Goal: Task Accomplishment & Management: Manage account settings

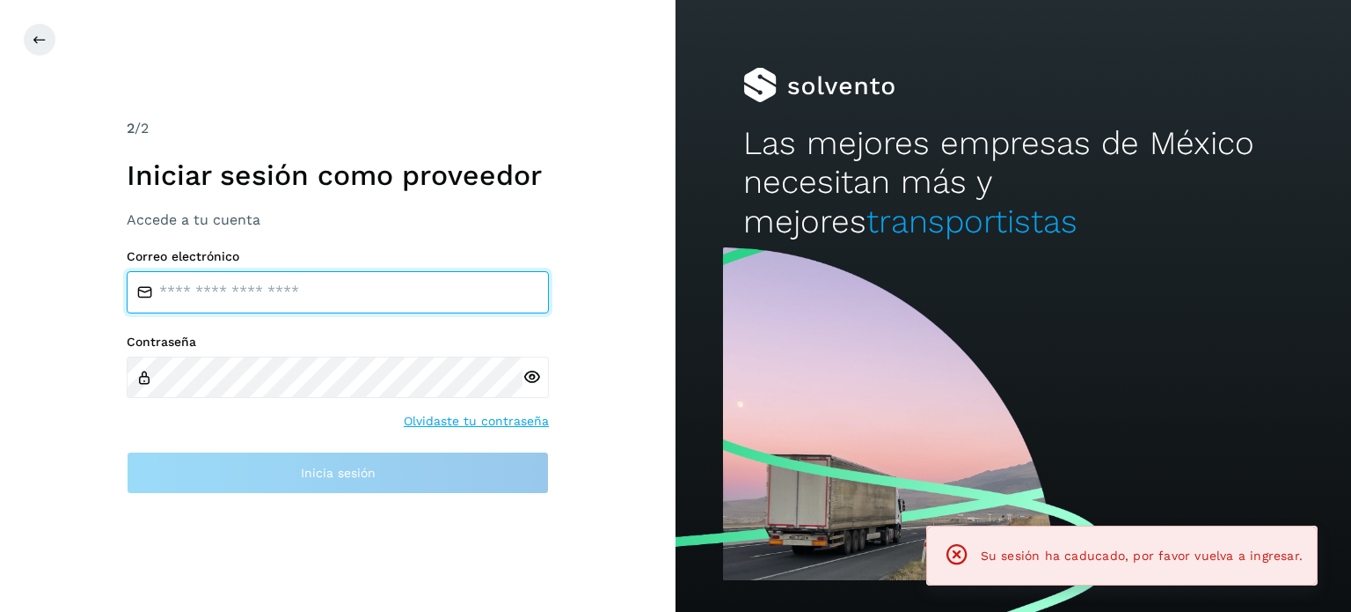
click at [293, 304] on input "email" at bounding box center [338, 292] width 422 height 42
type input "**********"
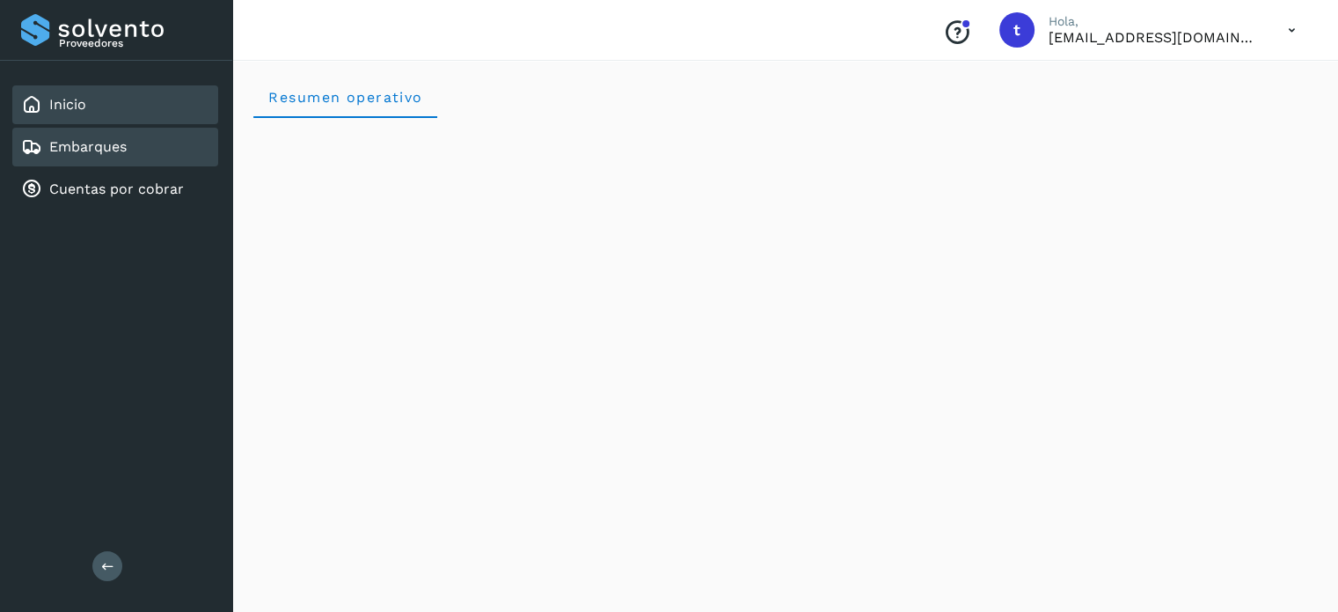
click at [66, 143] on link "Embarques" at bounding box center [87, 146] width 77 height 17
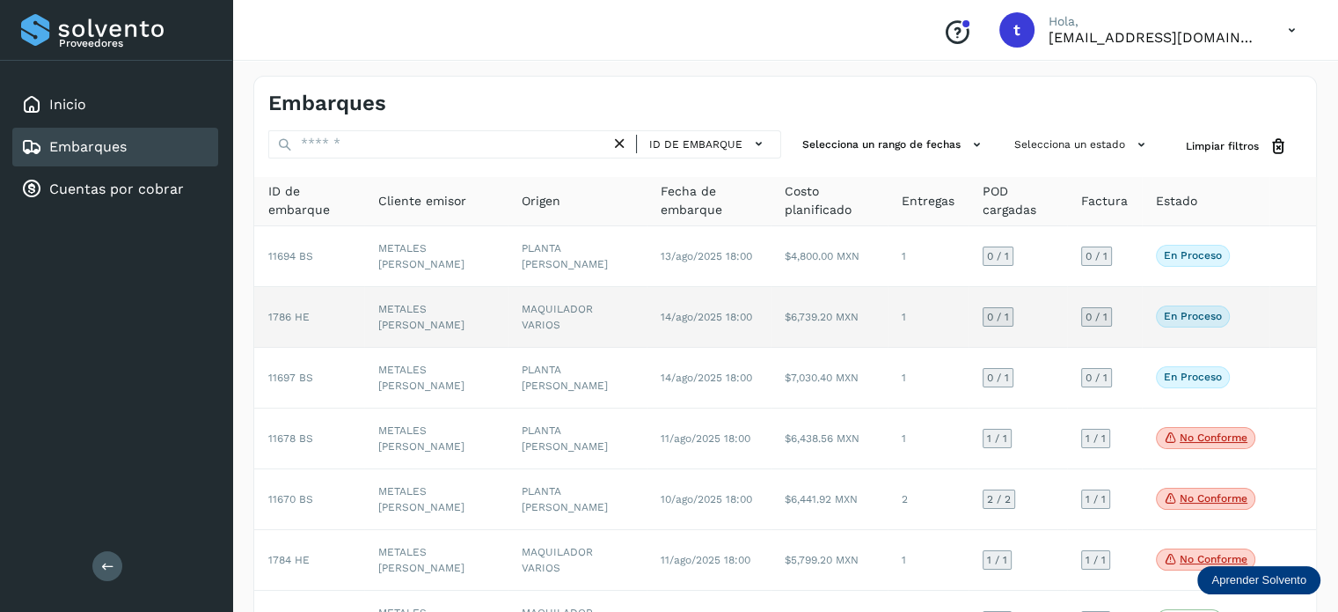
click at [1211, 315] on p "En proceso" at bounding box center [1193, 316] width 58 height 12
click at [819, 316] on td "$6,739.20 MXN" at bounding box center [829, 317] width 117 height 61
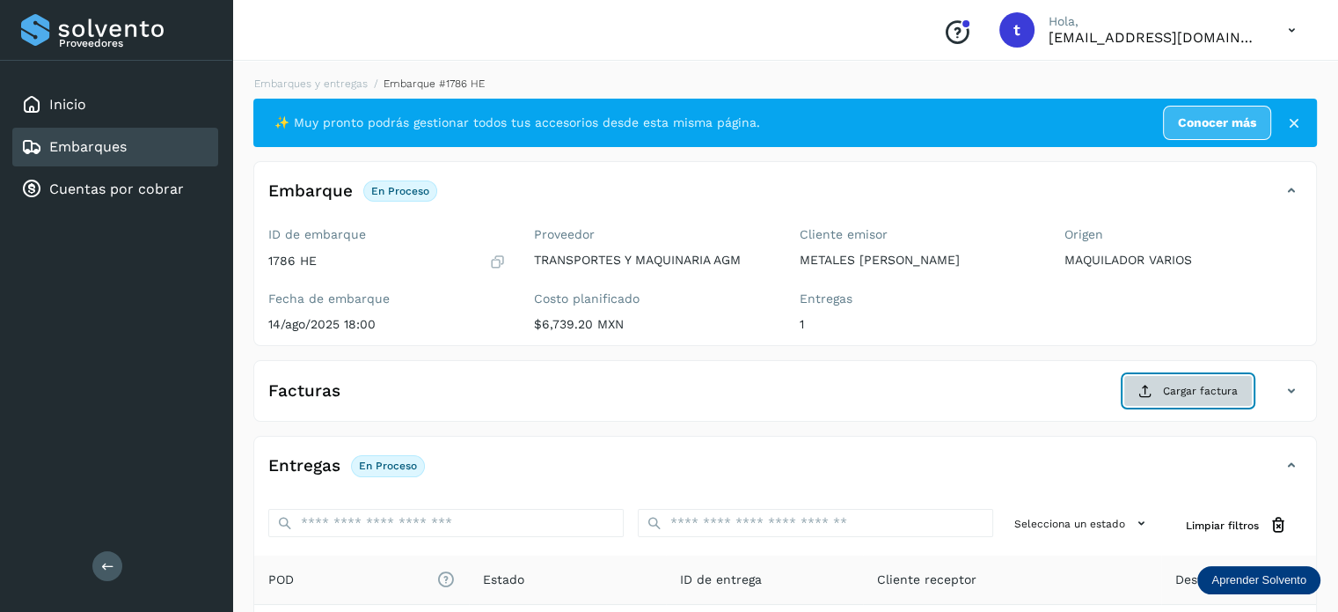
click at [1178, 397] on span "Cargar factura" at bounding box center [1200, 391] width 75 height 16
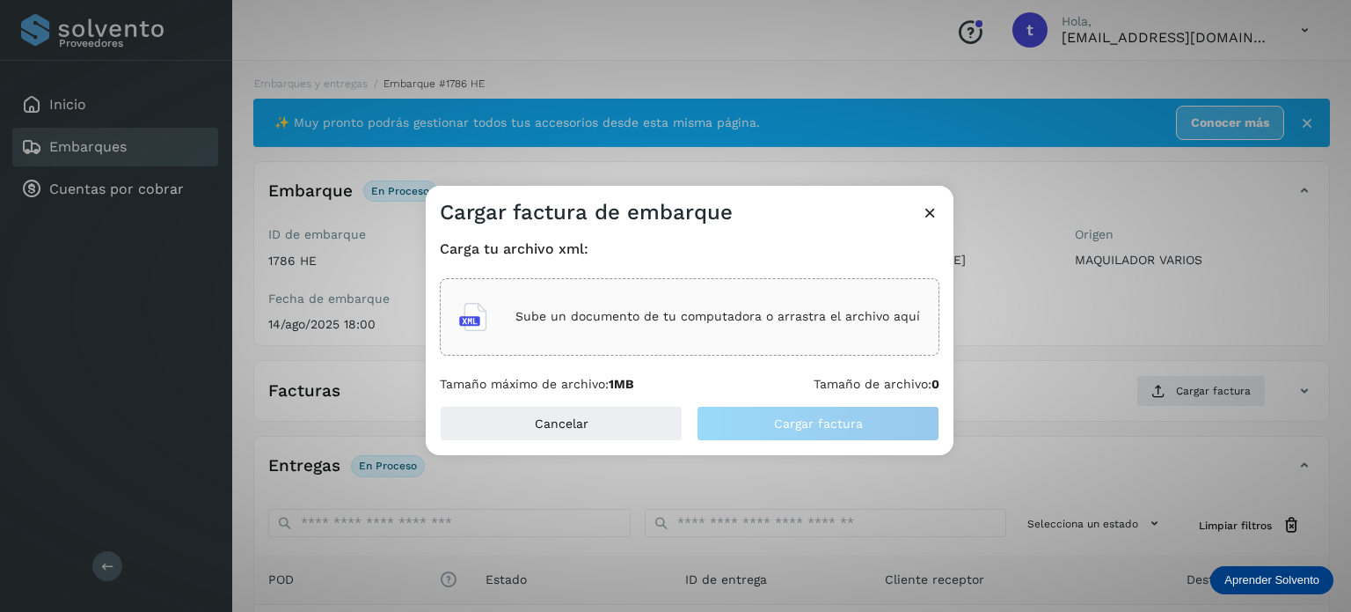
click at [670, 311] on p "Sube un documento de tu computadora o arrastra el archivo aquí" at bounding box center [718, 316] width 405 height 15
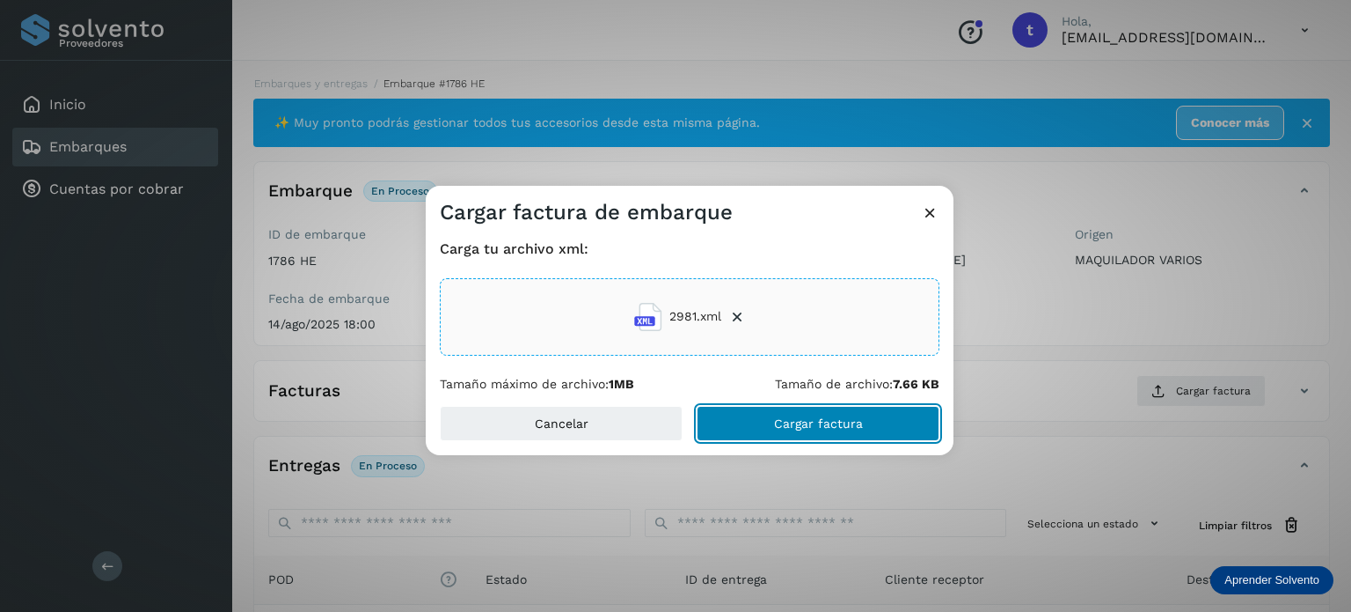
click at [802, 427] on span "Cargar factura" at bounding box center [818, 423] width 89 height 12
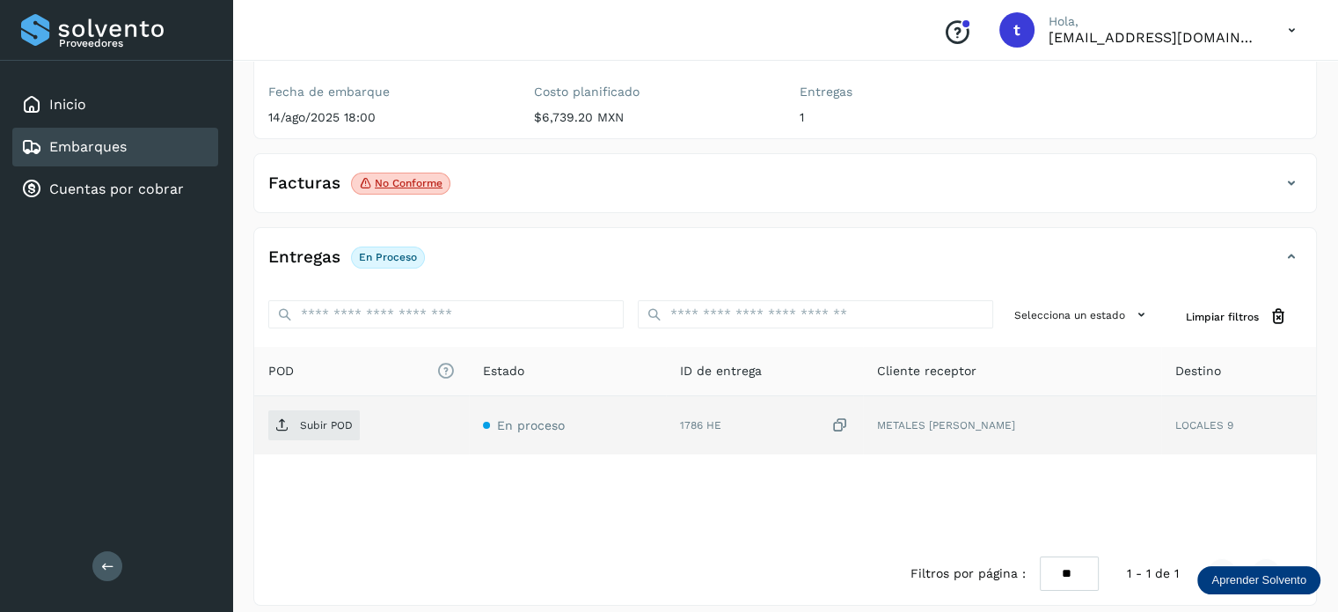
scroll to position [220, 0]
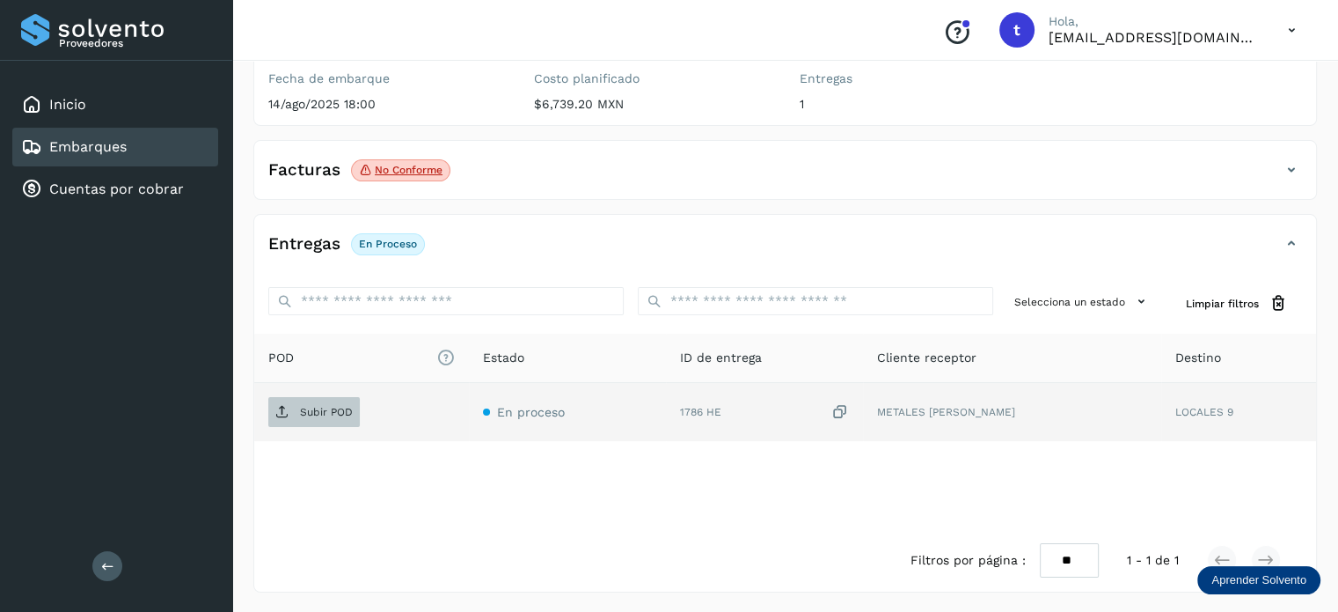
click at [319, 402] on span "Subir POD" at bounding box center [314, 412] width 92 height 28
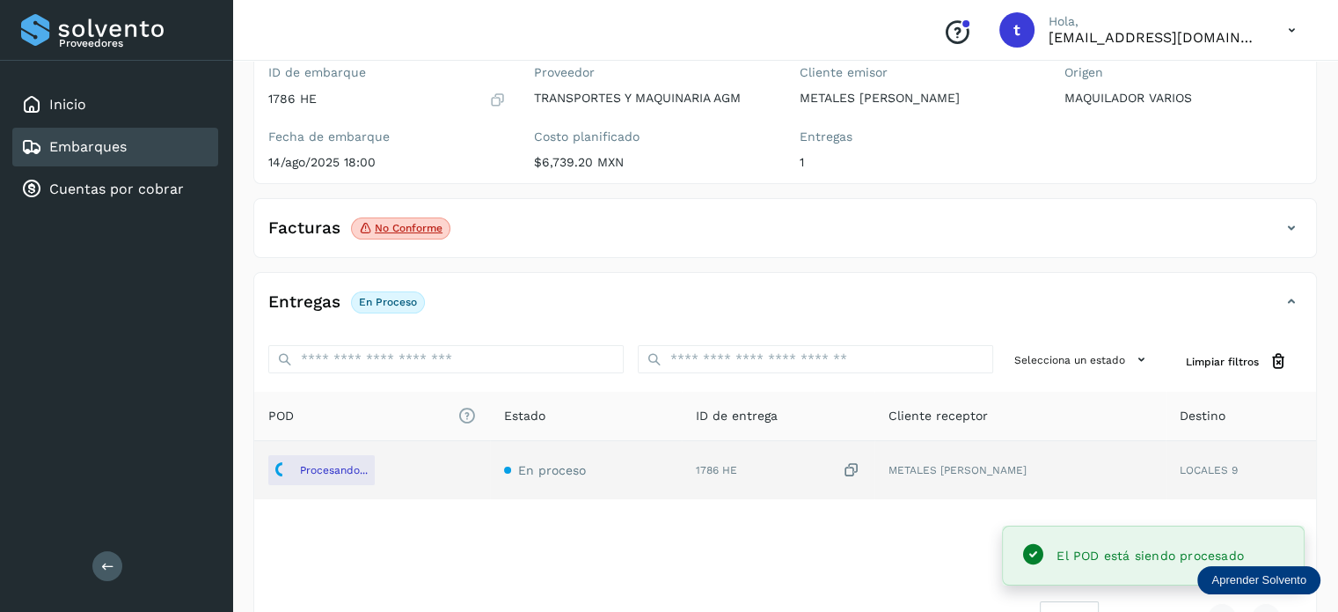
scroll to position [132, 0]
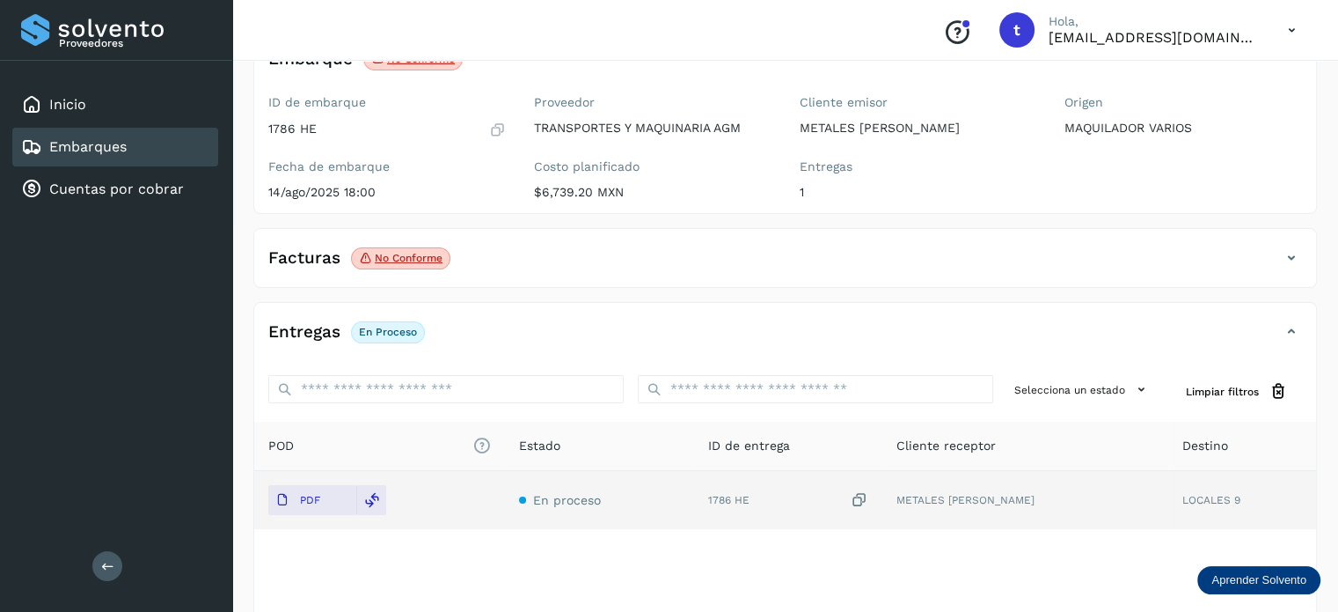
click at [109, 138] on link "Embarques" at bounding box center [87, 146] width 77 height 17
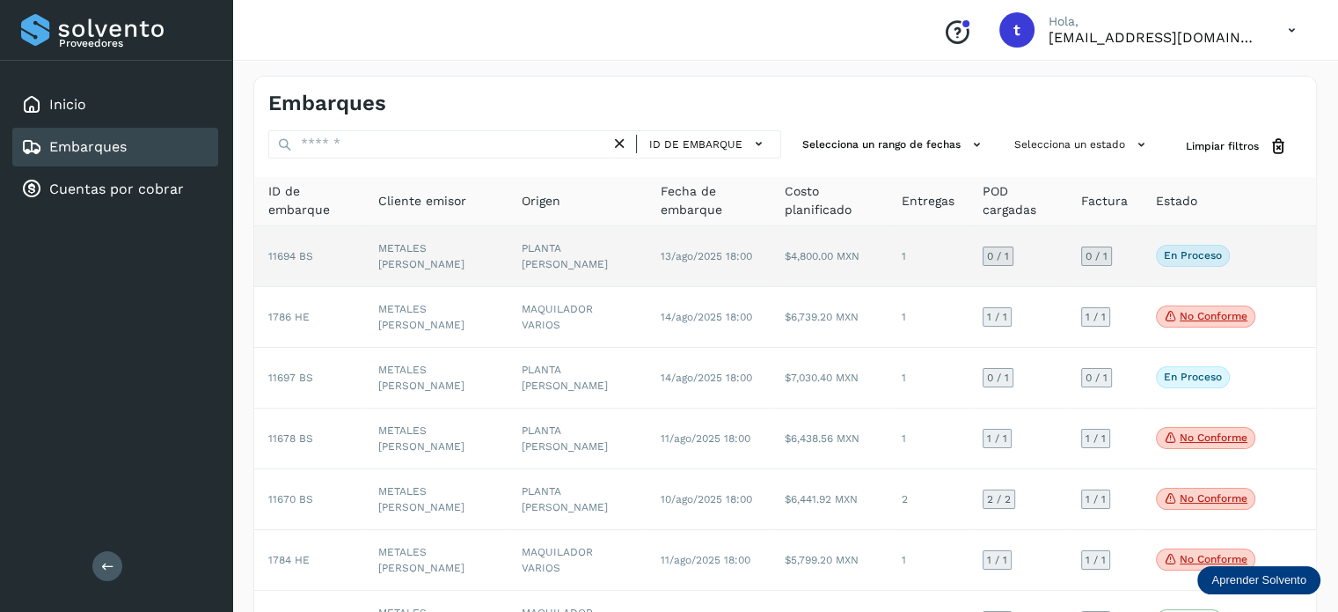
click at [1128, 254] on td "0 / 1" at bounding box center [1104, 256] width 75 height 61
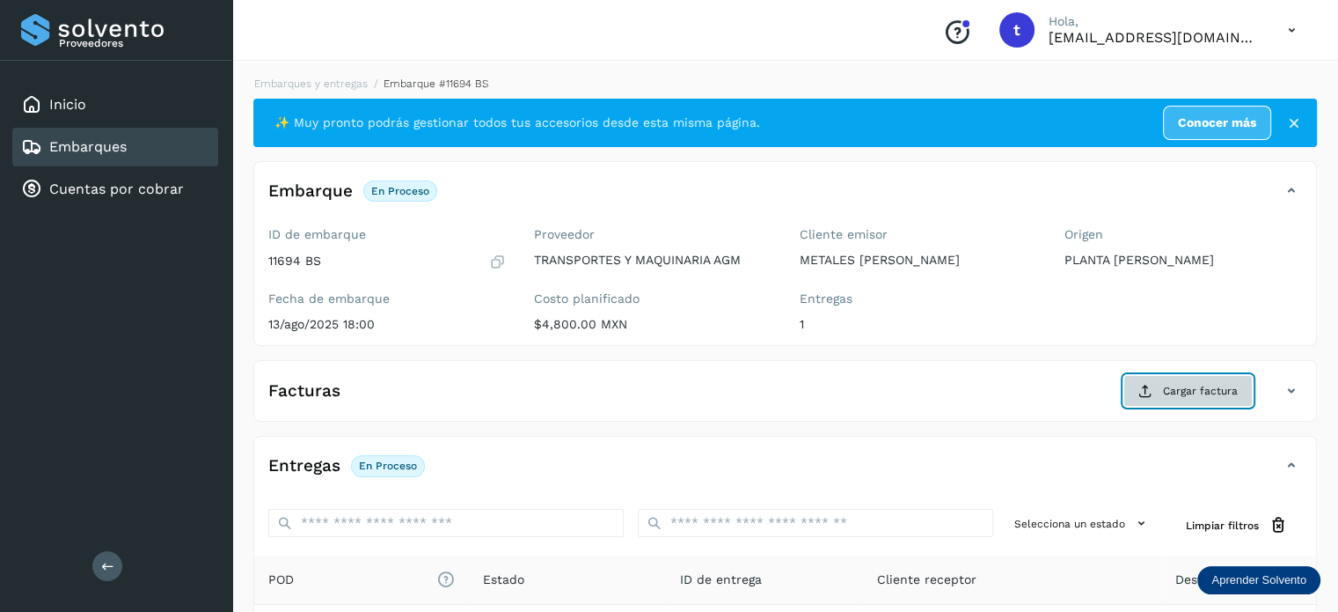
click at [1170, 397] on span "Cargar factura" at bounding box center [1200, 391] width 75 height 16
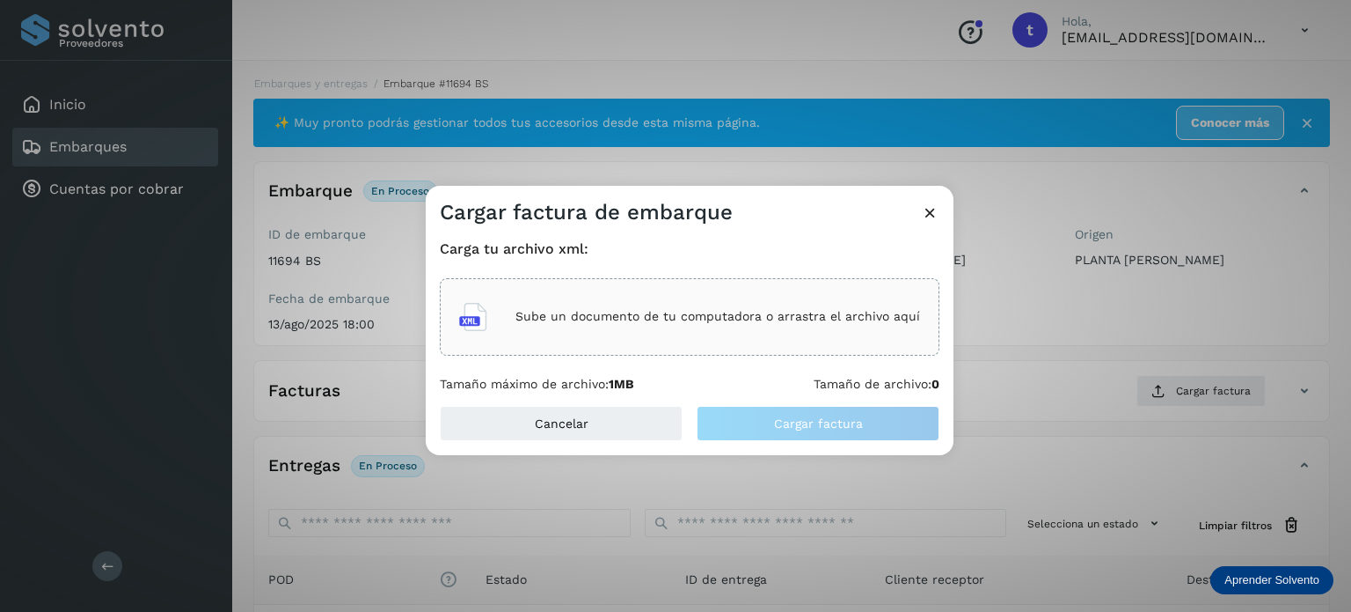
click at [764, 348] on div "Sube un documento de tu computadora o arrastra el archivo aquí" at bounding box center [690, 316] width 500 height 77
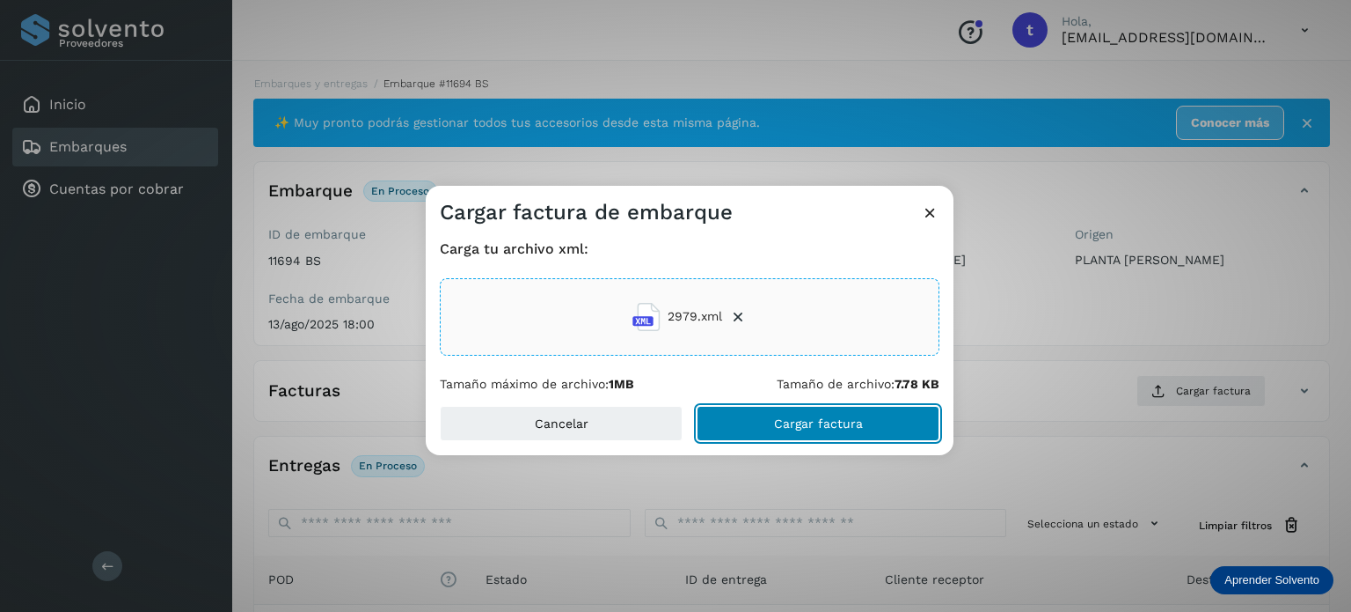
click at [844, 421] on span "Cargar factura" at bounding box center [818, 423] width 89 height 12
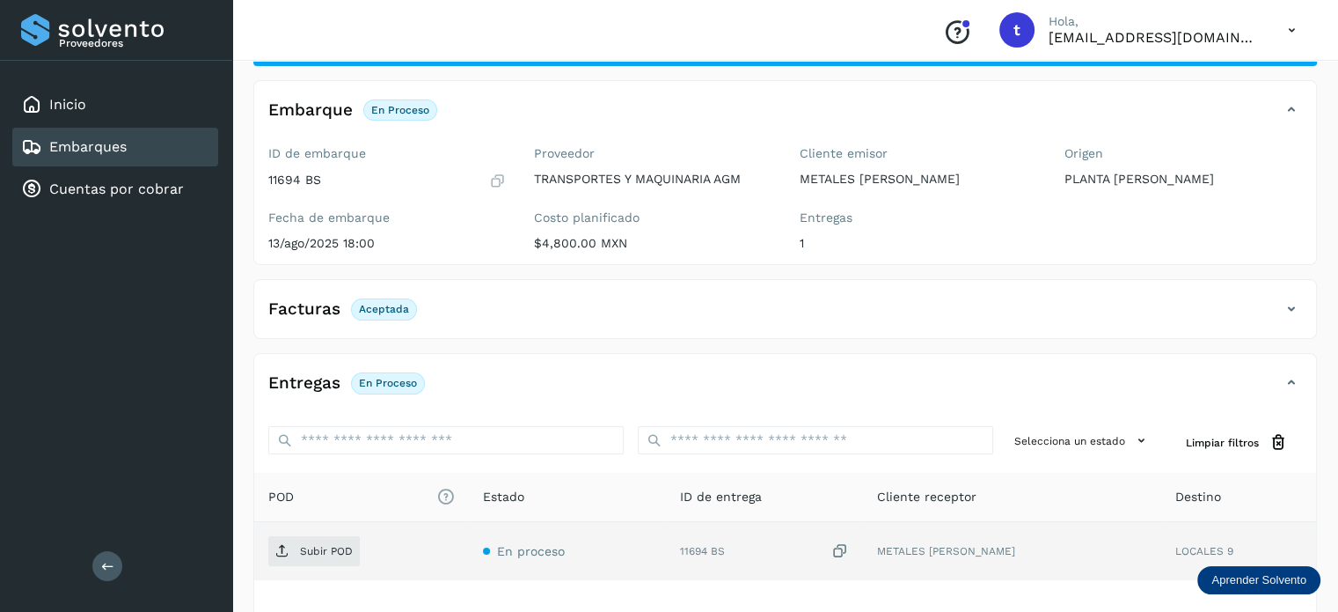
scroll to position [220, 0]
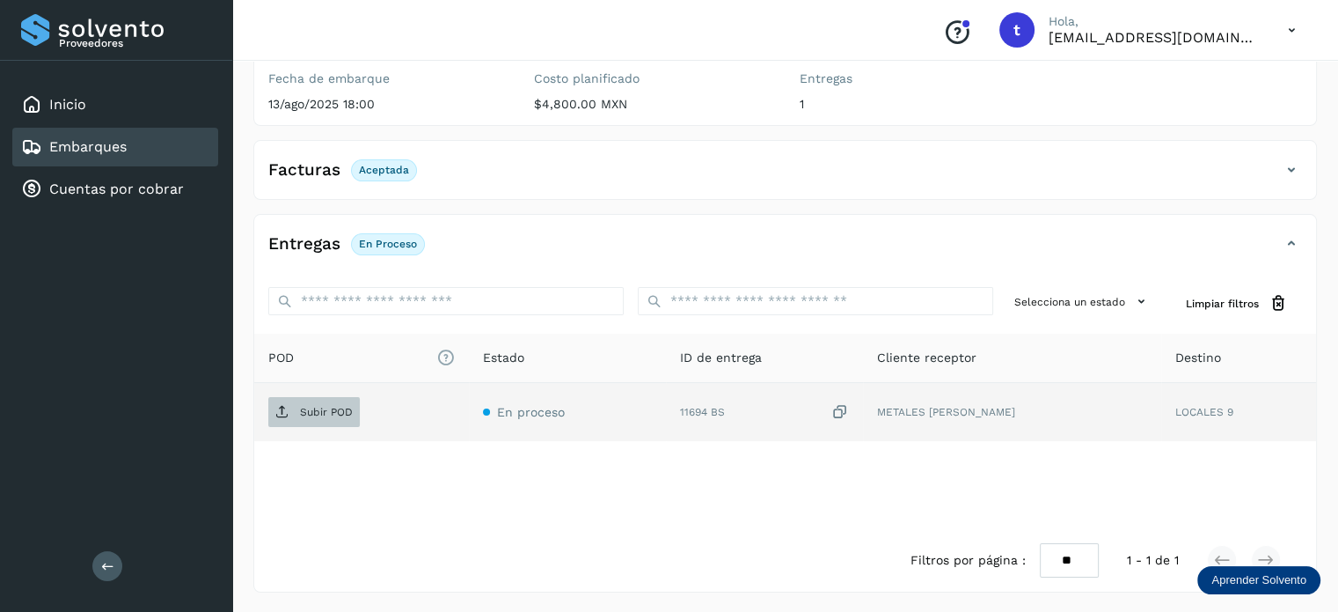
click at [338, 403] on span "Subir POD" at bounding box center [314, 412] width 92 height 28
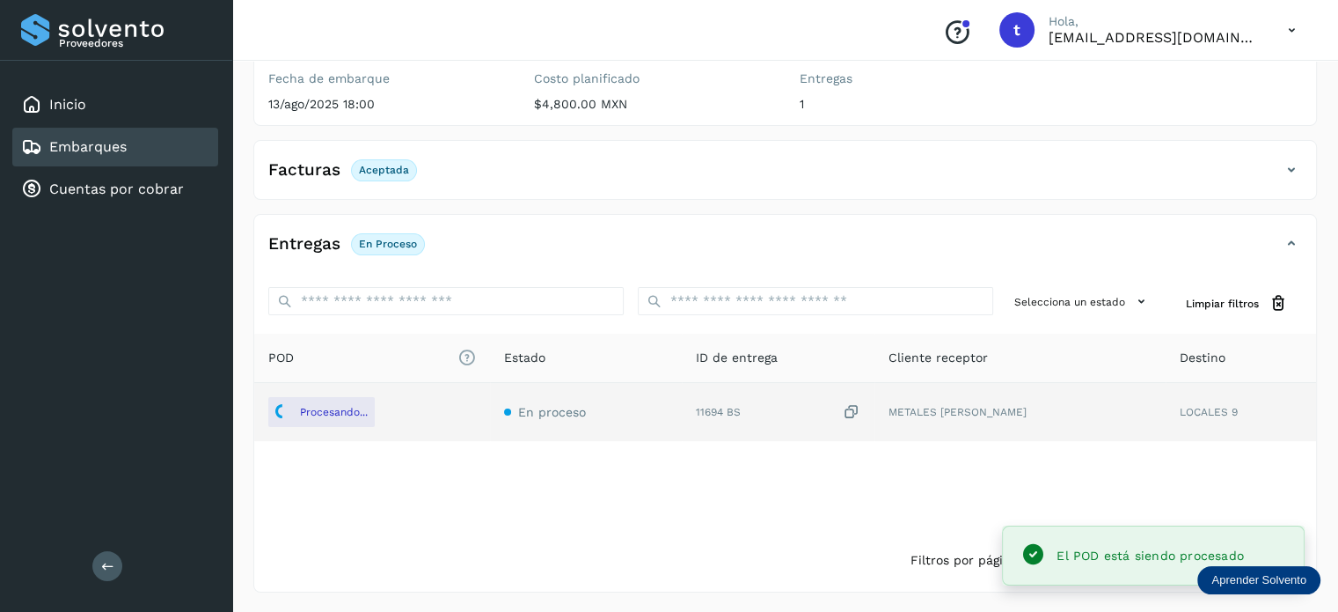
click at [184, 143] on div "Embarques" at bounding box center [115, 147] width 206 height 39
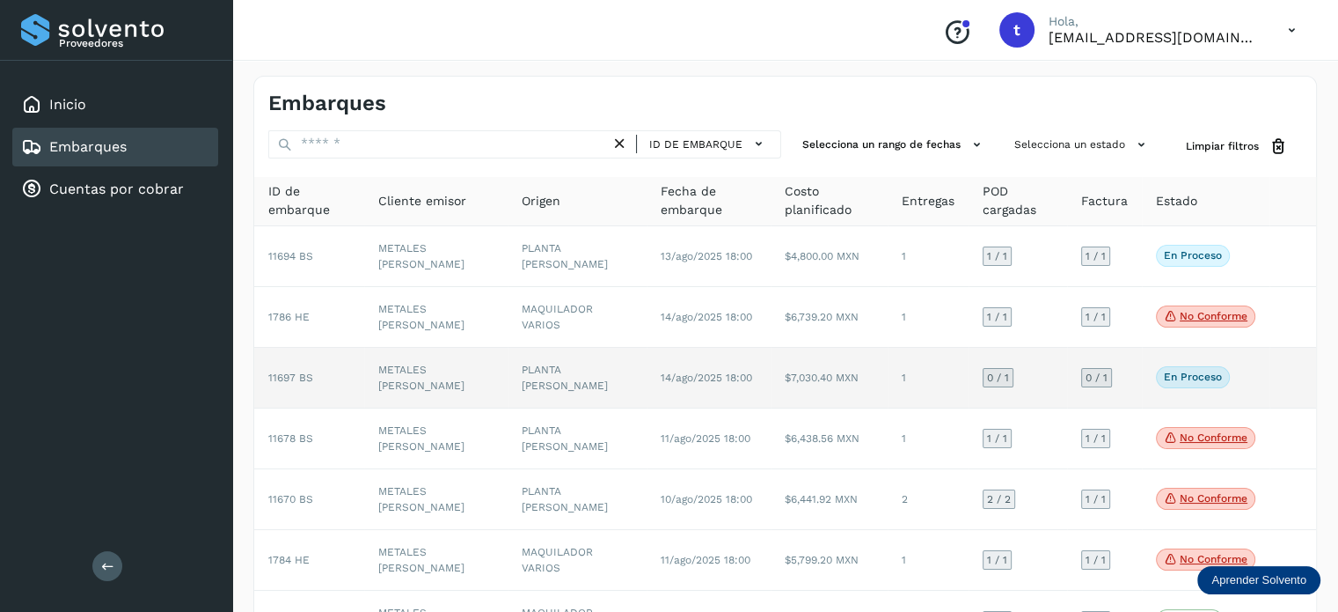
click at [897, 379] on td "1" at bounding box center [928, 378] width 81 height 61
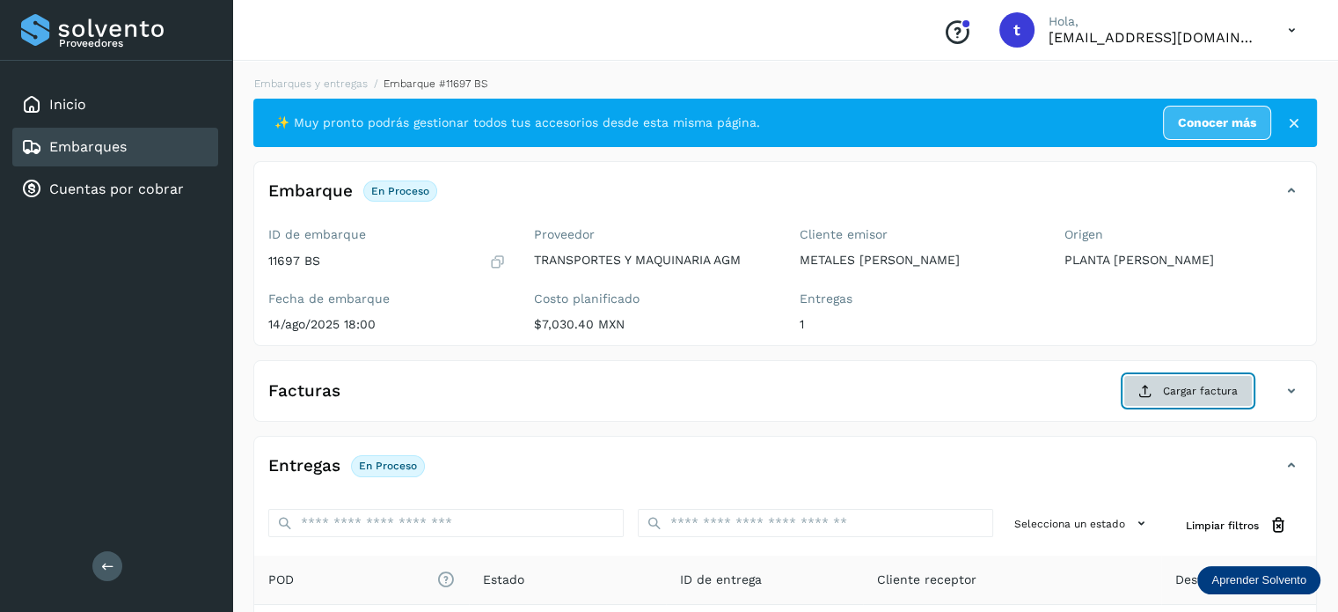
click at [1225, 386] on span "Cargar factura" at bounding box center [1200, 391] width 75 height 16
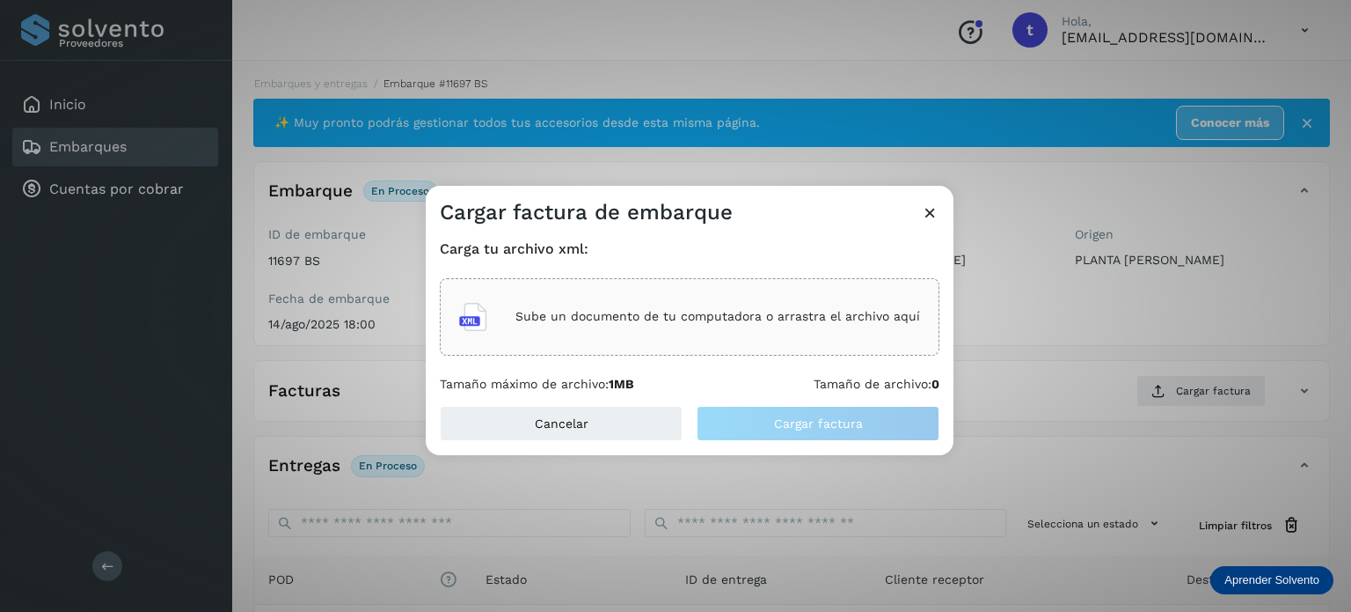
click at [767, 319] on p "Sube un documento de tu computadora o arrastra el archivo aquí" at bounding box center [718, 316] width 405 height 15
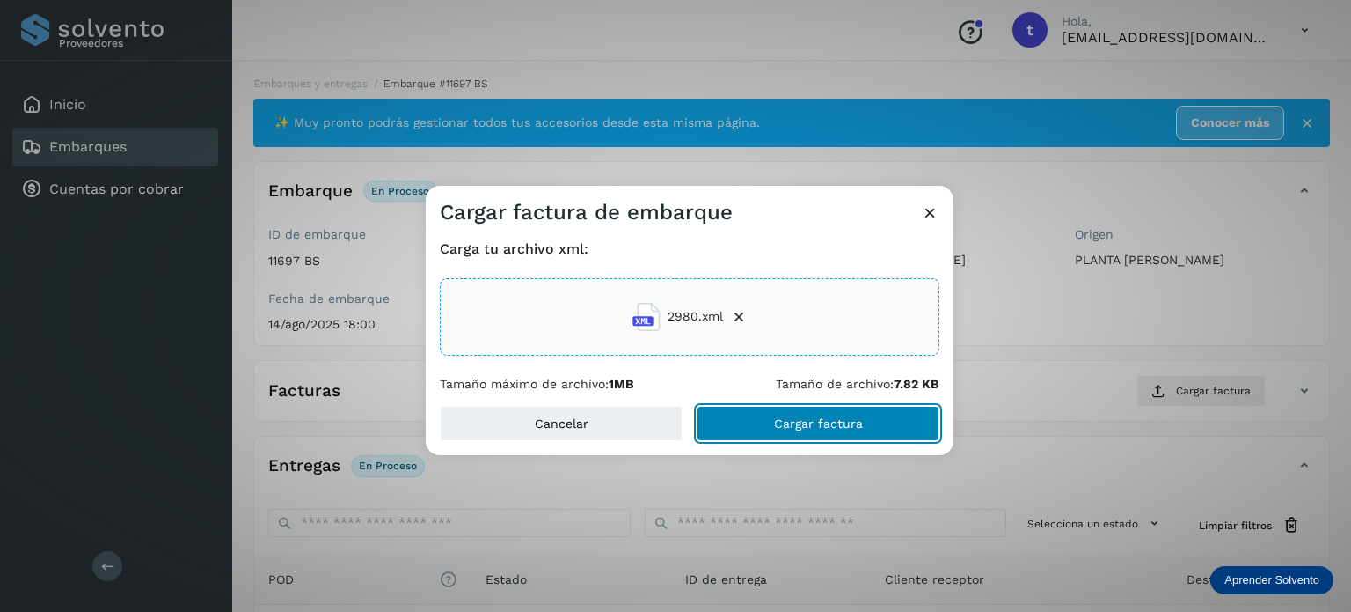
click at [822, 421] on span "Cargar factura" at bounding box center [818, 423] width 89 height 12
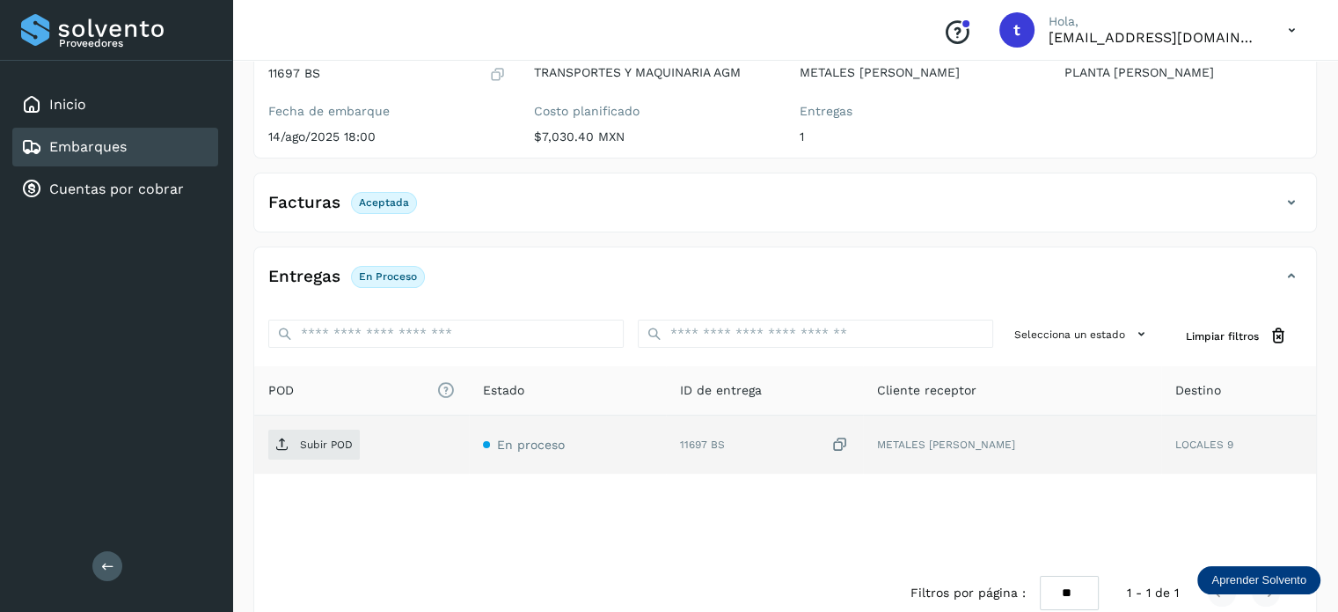
scroll to position [220, 0]
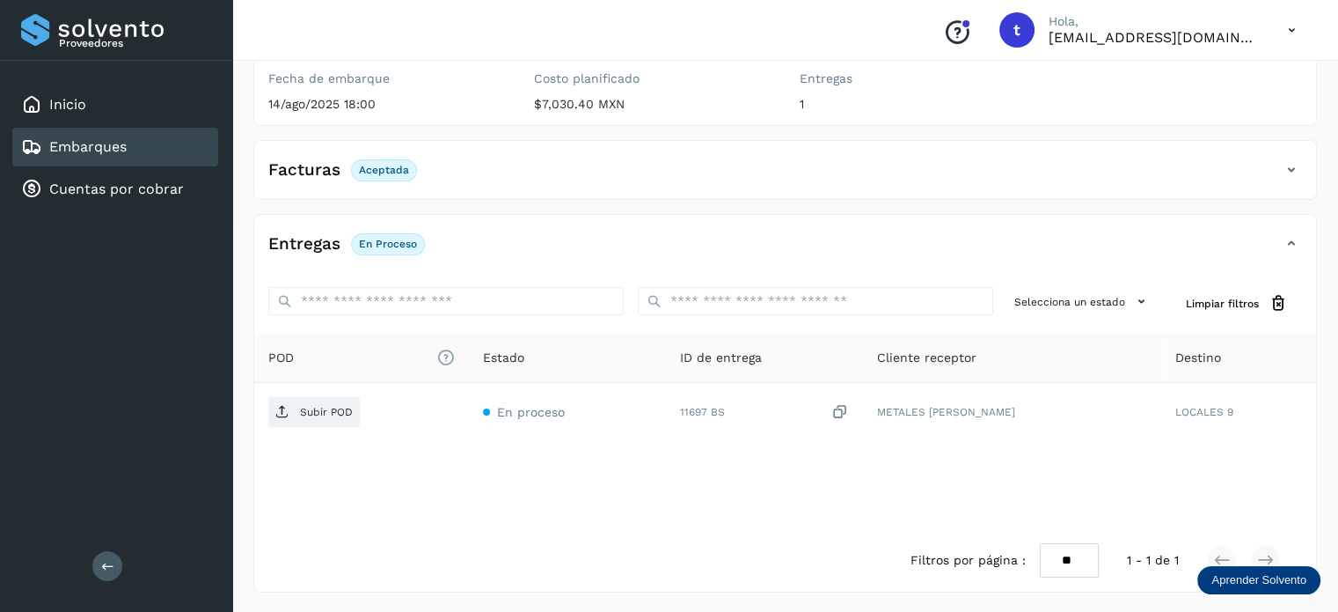
click at [388, 169] on p "Aceptada" at bounding box center [384, 170] width 50 height 12
click at [386, 169] on p "Aceptada" at bounding box center [384, 170] width 50 height 12
click at [1285, 170] on icon at bounding box center [1291, 169] width 21 height 21
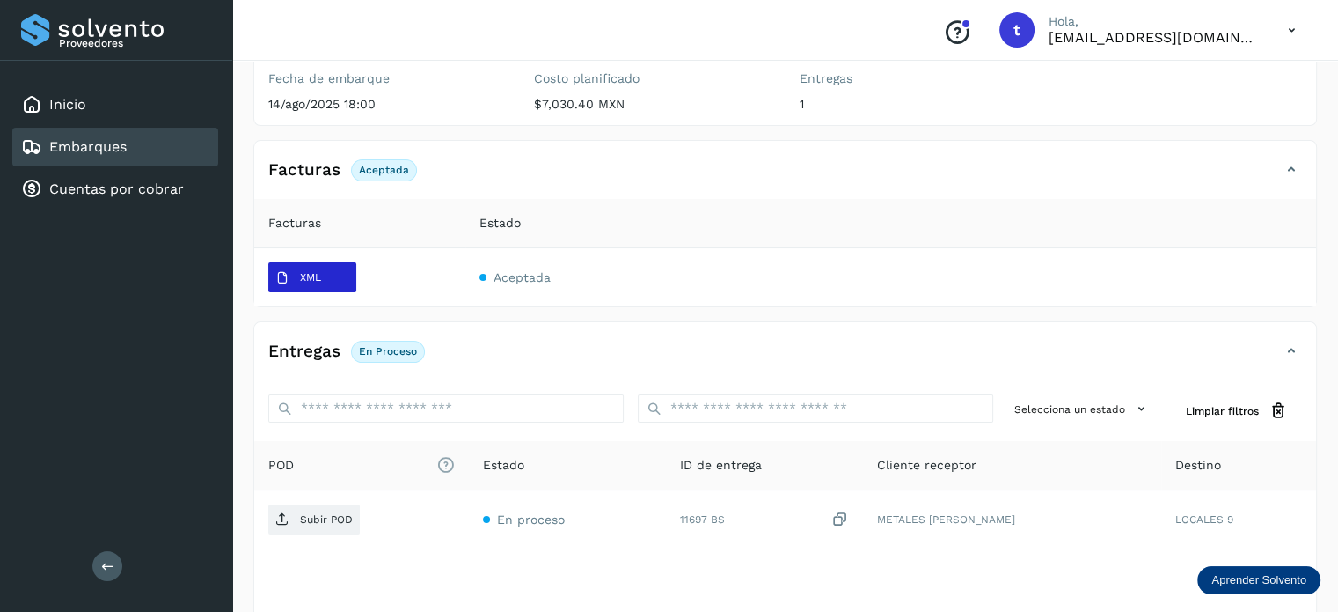
click at [300, 277] on p "XML" at bounding box center [310, 277] width 21 height 12
drag, startPoint x: 299, startPoint y: 277, endPoint x: 754, endPoint y: 288, distance: 455.0
click at [754, 288] on td "Aceptada" at bounding box center [890, 277] width 851 height 58
click at [481, 278] on span at bounding box center [483, 277] width 7 height 7
drag, startPoint x: 320, startPoint y: 281, endPoint x: 174, endPoint y: 275, distance: 146.2
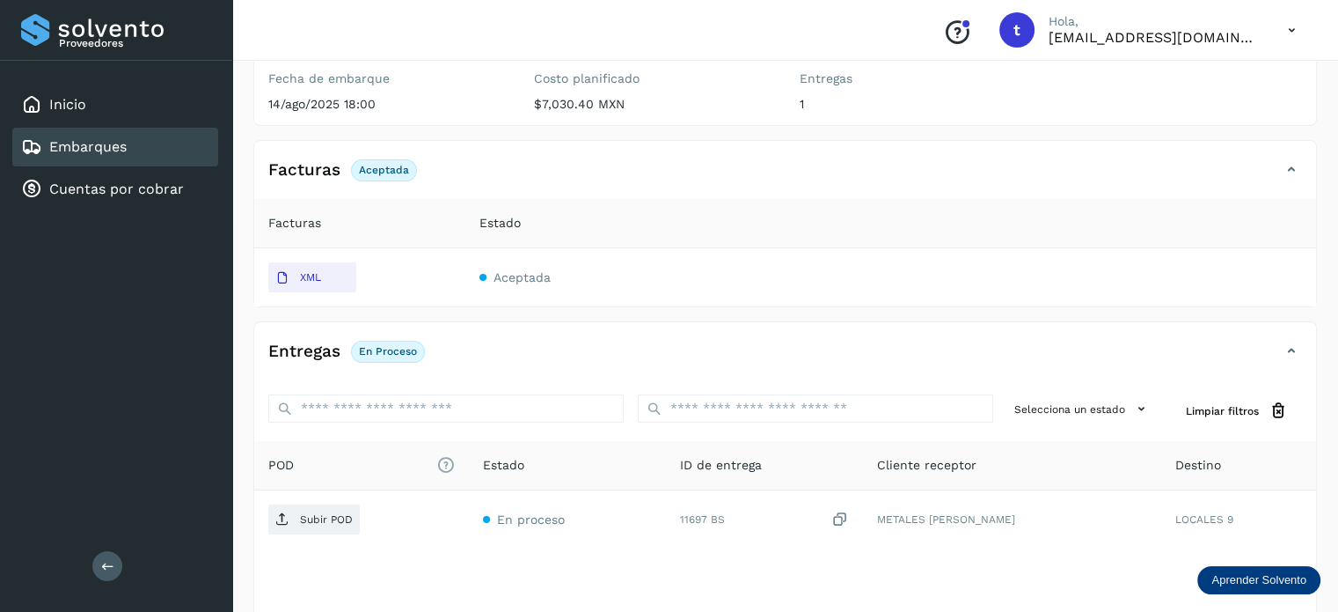
click at [174, 275] on div "Proveedores Inicio Embarques Cuentas por cobrar Salir" at bounding box center [116, 306] width 232 height 612
click at [531, 282] on span "Aceptada" at bounding box center [522, 277] width 57 height 14
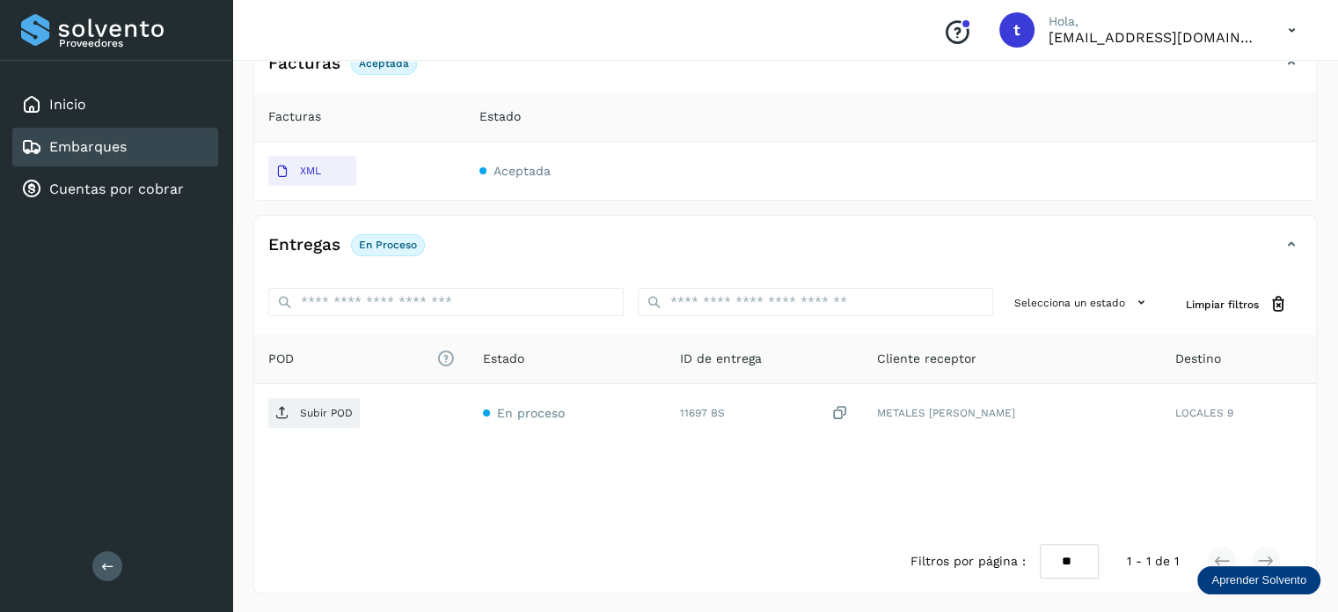
scroll to position [327, 0]
click at [1259, 575] on p "Aprender Solvento" at bounding box center [1259, 580] width 95 height 14
click at [173, 397] on div "Proveedores Inicio Embarques Cuentas por cobrar Salir" at bounding box center [116, 306] width 232 height 612
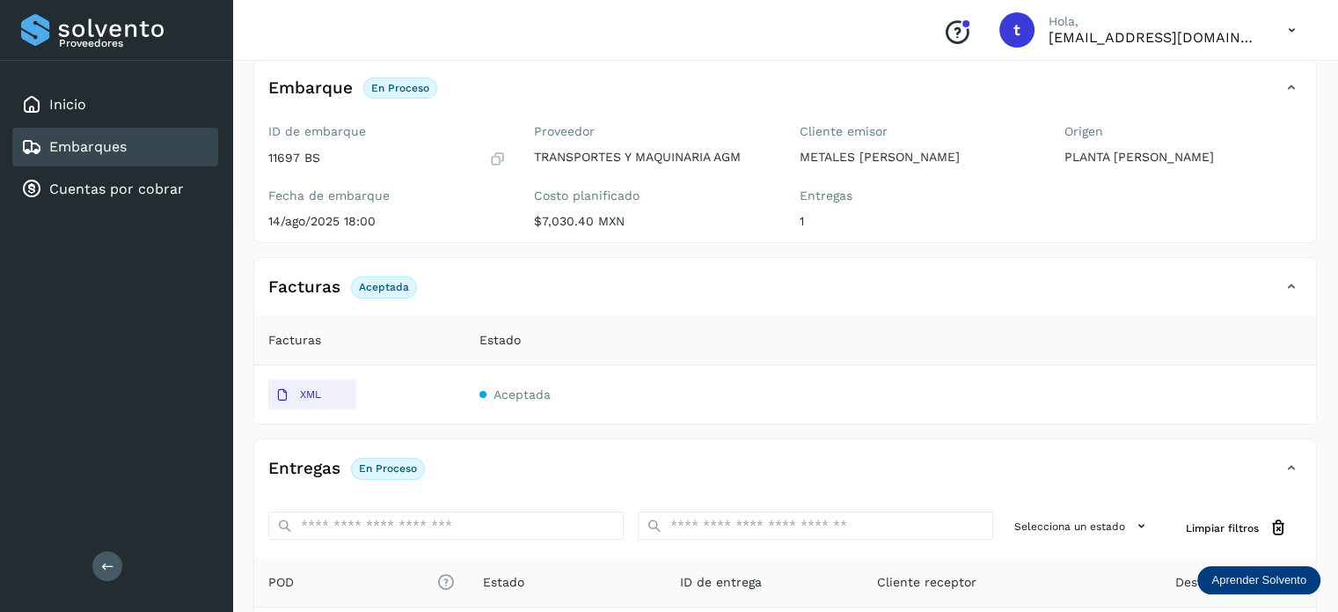
scroll to position [63, 0]
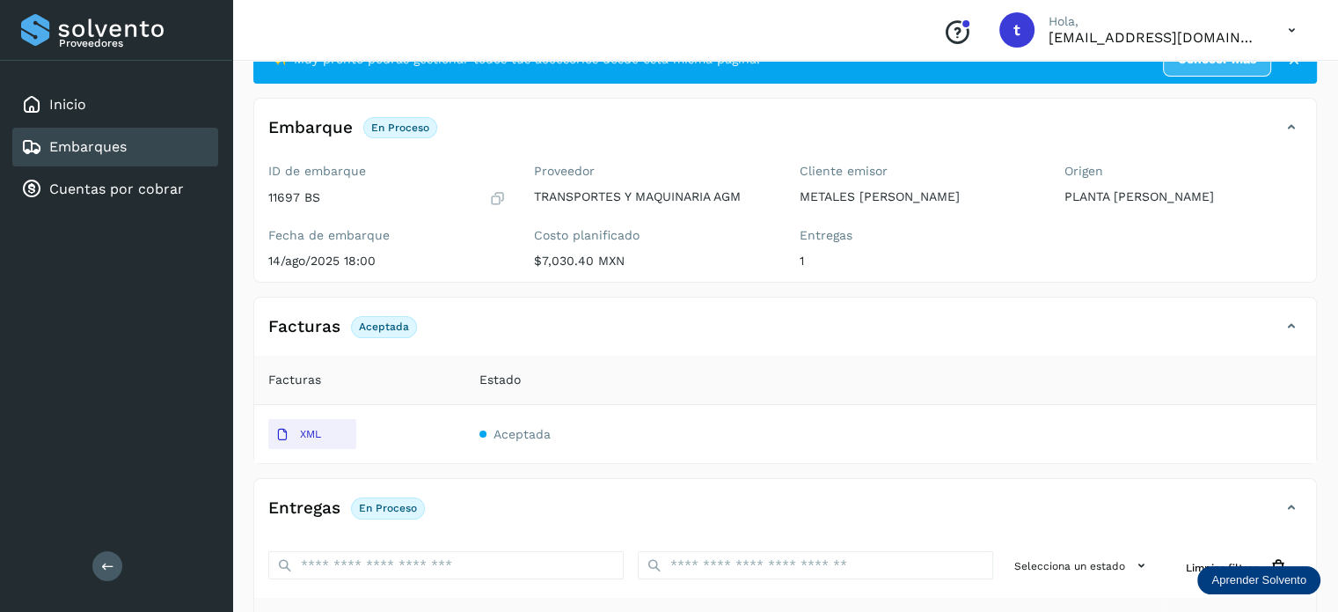
click at [313, 388] on span "Facturas" at bounding box center [294, 379] width 53 height 18
click at [513, 436] on span "Aceptada" at bounding box center [522, 434] width 57 height 14
click at [319, 437] on p "XML" at bounding box center [310, 434] width 21 height 12
click at [384, 327] on p "Aceptada" at bounding box center [384, 326] width 50 height 12
click at [538, 316] on div "Facturas Aceptada" at bounding box center [767, 326] width 1027 height 30
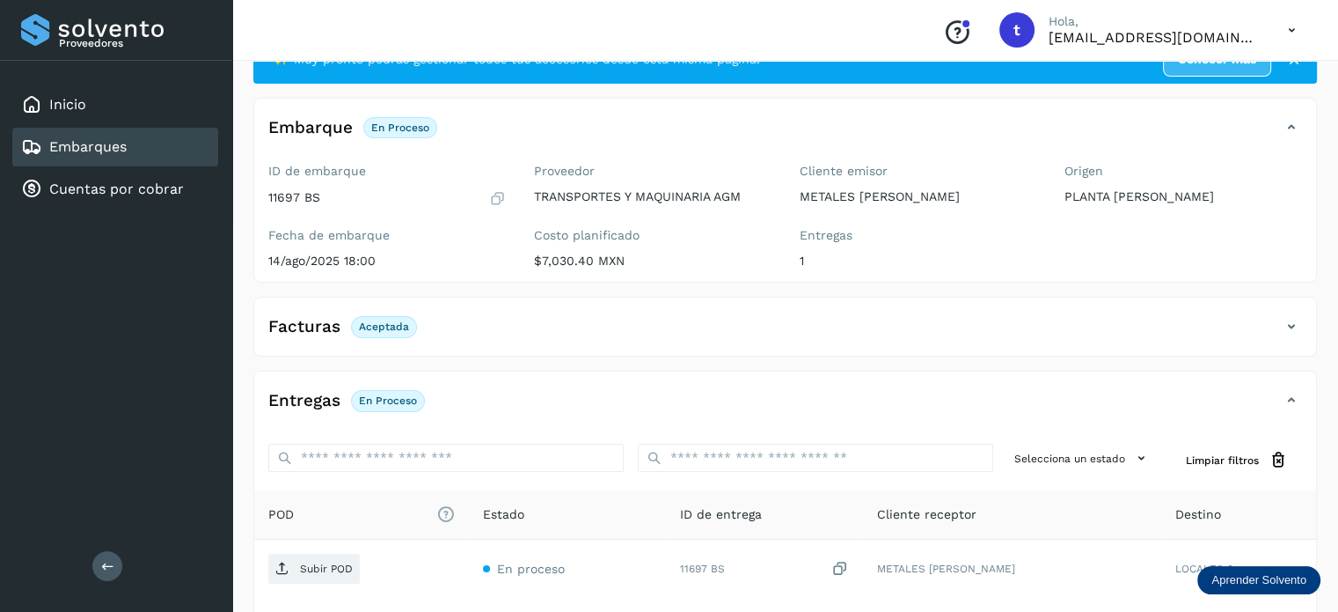
click at [519, 311] on div "Facturas Aceptada" at bounding box center [767, 326] width 1027 height 30
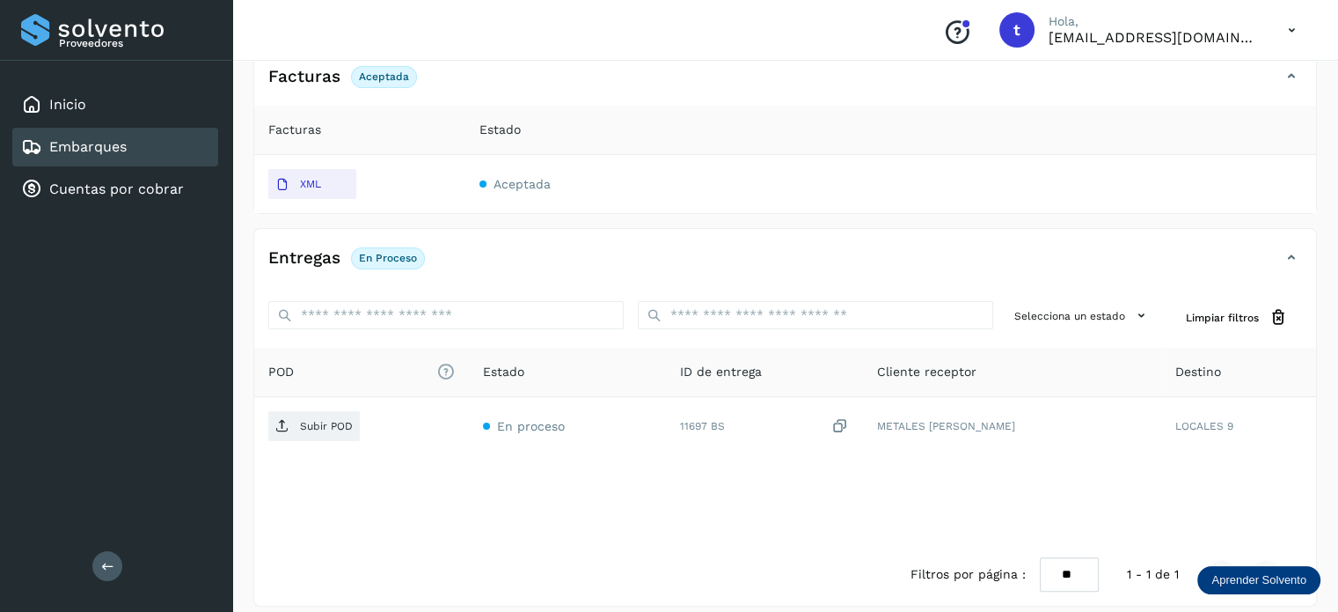
scroll to position [327, 0]
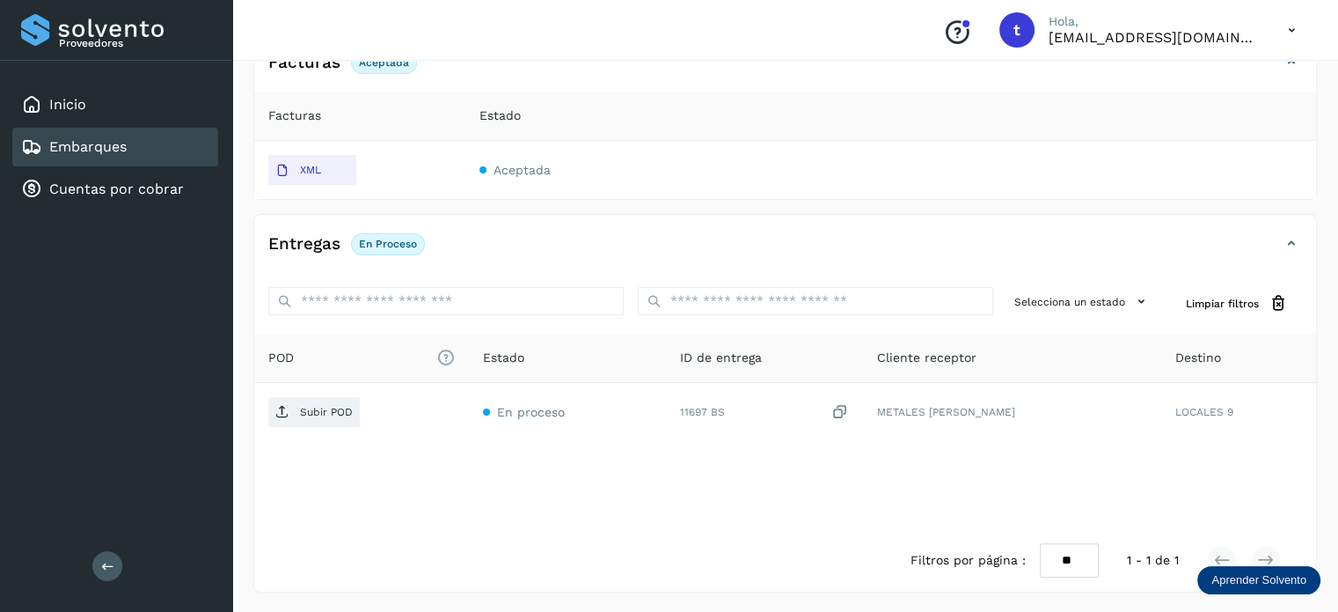
click at [151, 150] on div "Embarques" at bounding box center [115, 147] width 206 height 39
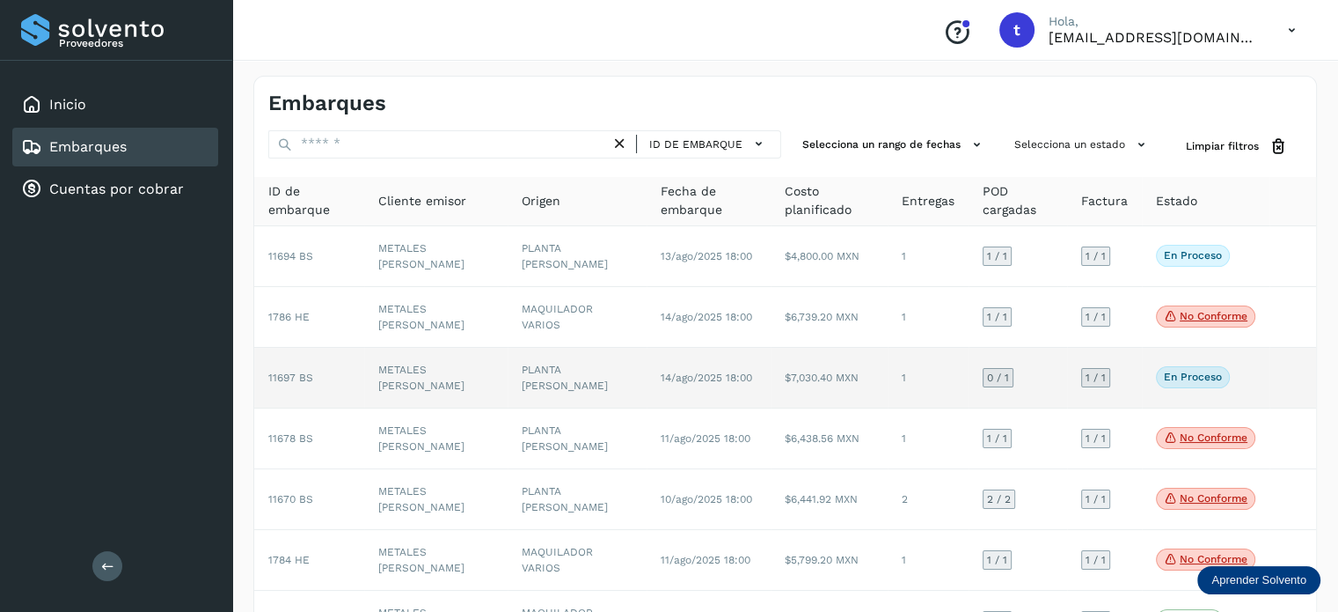
click at [749, 394] on td "14/ago/2025 18:00" at bounding box center [709, 378] width 124 height 61
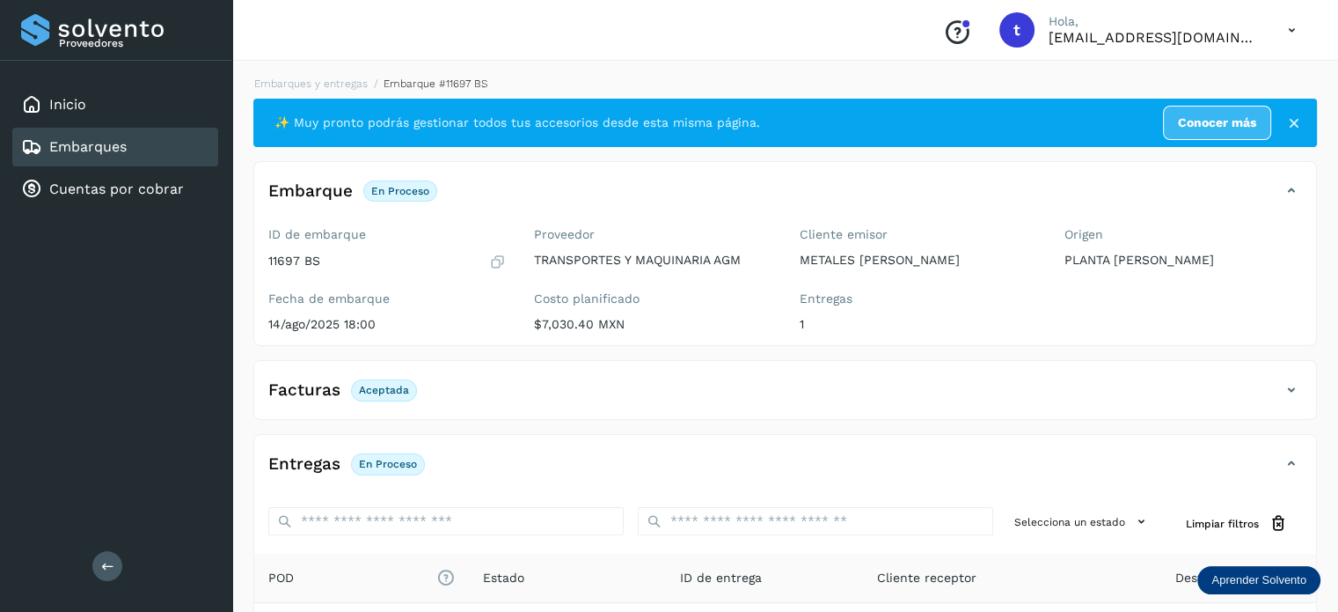
click at [458, 411] on div "Facturas Aceptada" at bounding box center [785, 397] width 1062 height 44
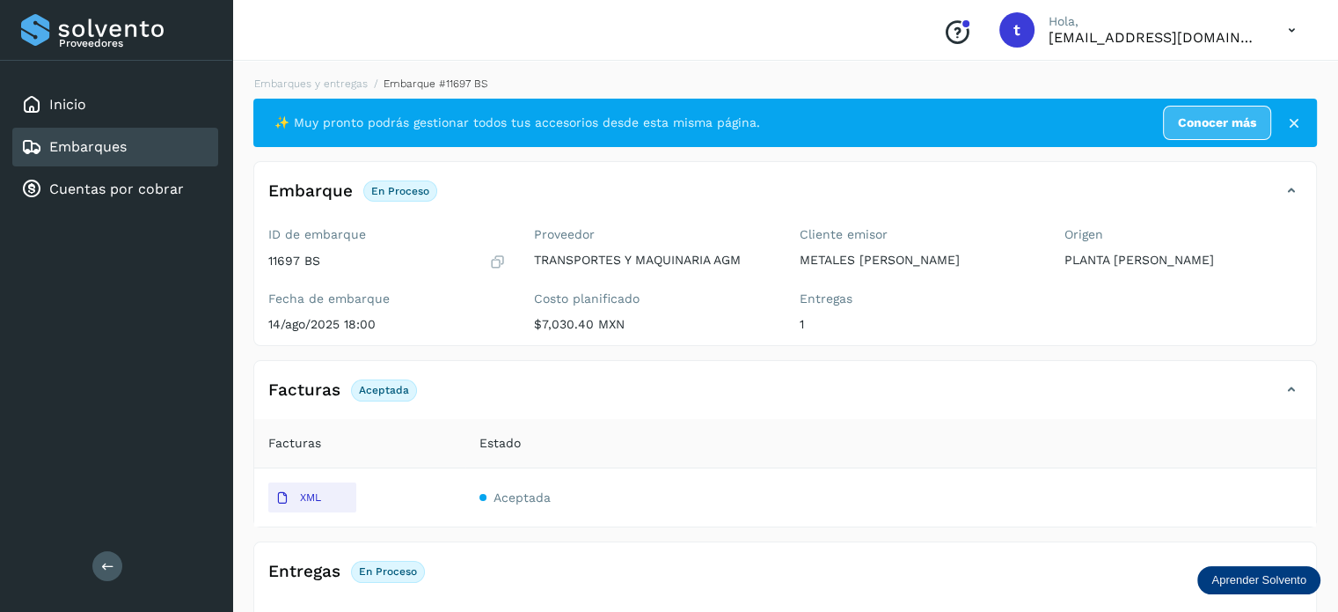
drag, startPoint x: 328, startPoint y: 494, endPoint x: 440, endPoint y: 515, distance: 113.6
click at [465, 515] on td "XML" at bounding box center [890, 497] width 851 height 58
click at [520, 494] on span "Aceptada" at bounding box center [522, 497] width 57 height 14
click at [496, 502] on span "Aceptada" at bounding box center [522, 497] width 57 height 14
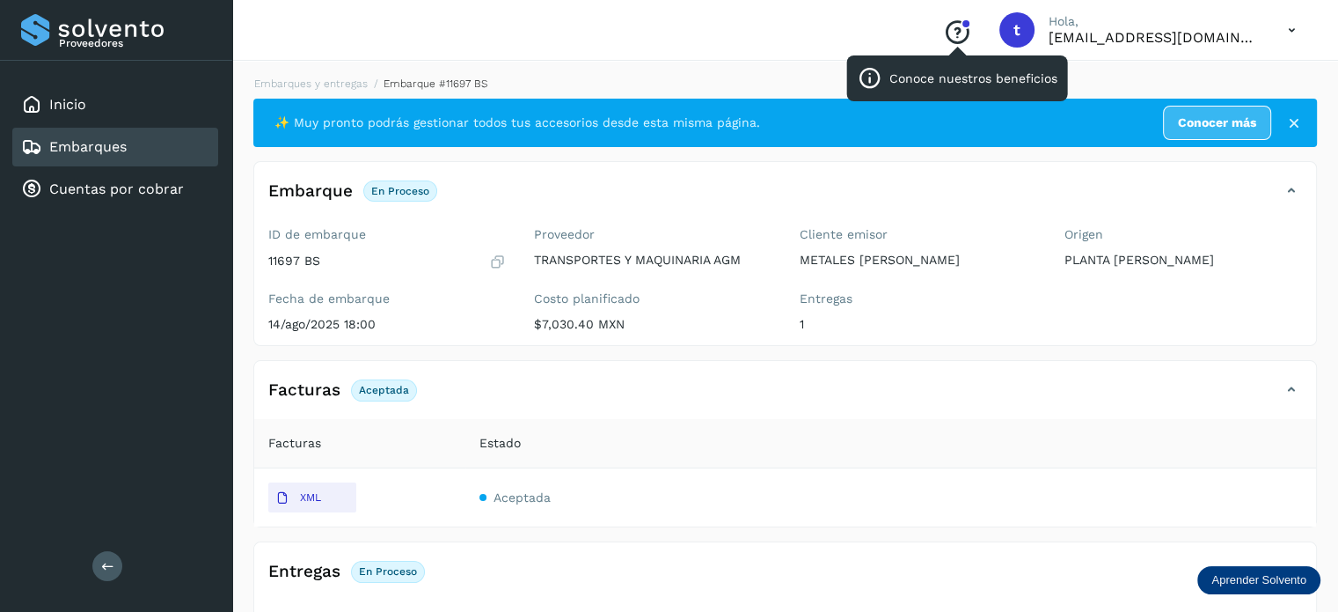
click at [963, 30] on icon "Conoce nuestros beneficios" at bounding box center [957, 32] width 28 height 28
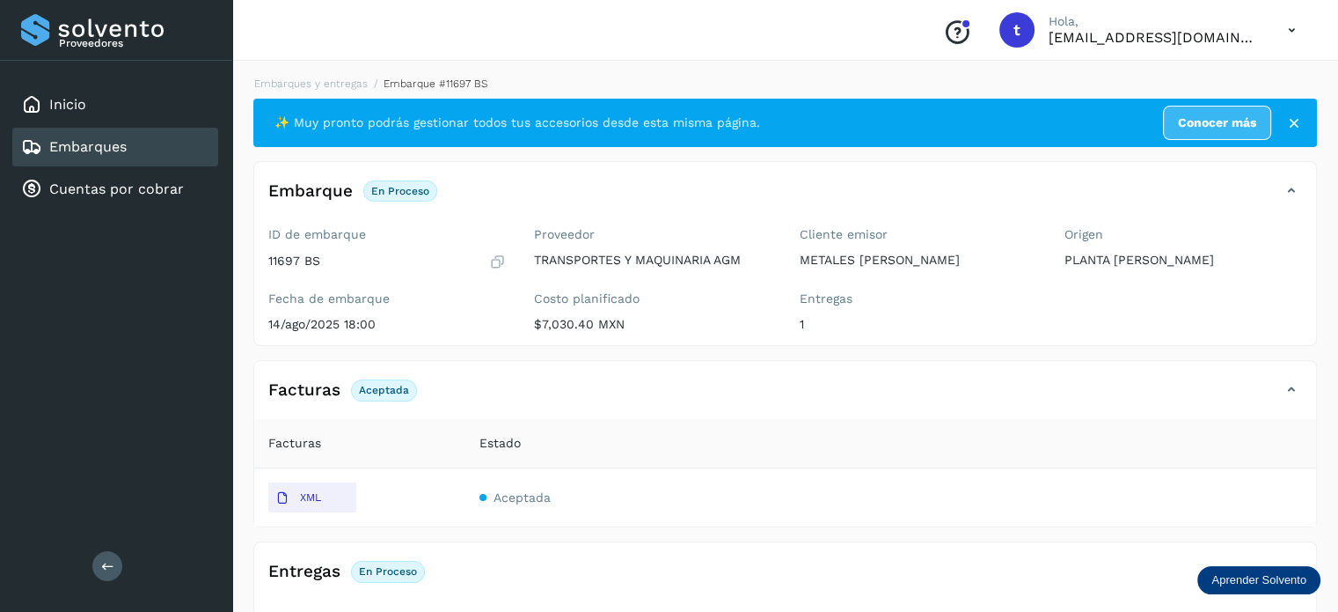
click at [170, 150] on div "Embarques" at bounding box center [115, 147] width 206 height 39
